Goal: Use online tool/utility: Utilize a website feature to perform a specific function

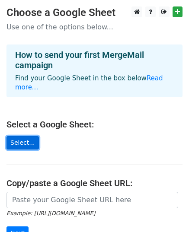
click at [20, 136] on link "Select..." at bounding box center [22, 142] width 32 height 13
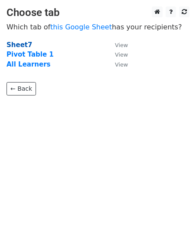
click at [16, 42] on strong "Sheet7" at bounding box center [19, 45] width 26 height 8
click at [10, 44] on strong "Sheet7" at bounding box center [19, 45] width 26 height 8
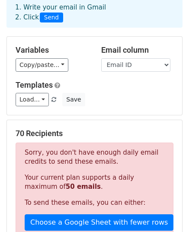
scroll to position [45, 0]
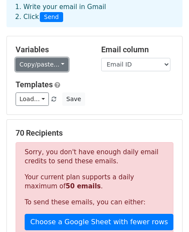
click at [24, 64] on link "Copy/paste..." at bounding box center [42, 64] width 53 height 13
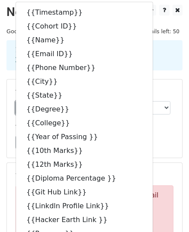
scroll to position [0, 0]
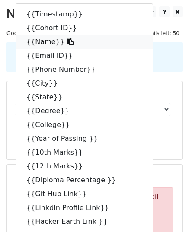
click at [37, 42] on link "{{Name}}" at bounding box center [84, 42] width 137 height 14
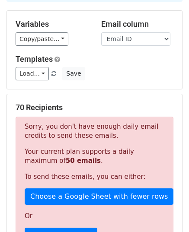
scroll to position [71, 0]
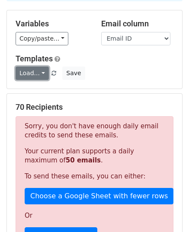
click at [29, 72] on link "Load..." at bounding box center [32, 73] width 33 height 13
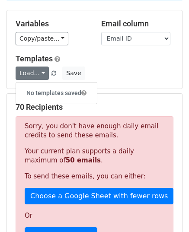
click at [83, 63] on div "Templates Load... No templates saved Save" at bounding box center [94, 67] width 171 height 26
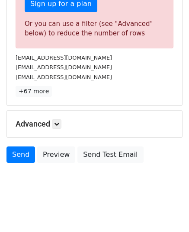
scroll to position [305, 0]
